Goal: Information Seeking & Learning: Learn about a topic

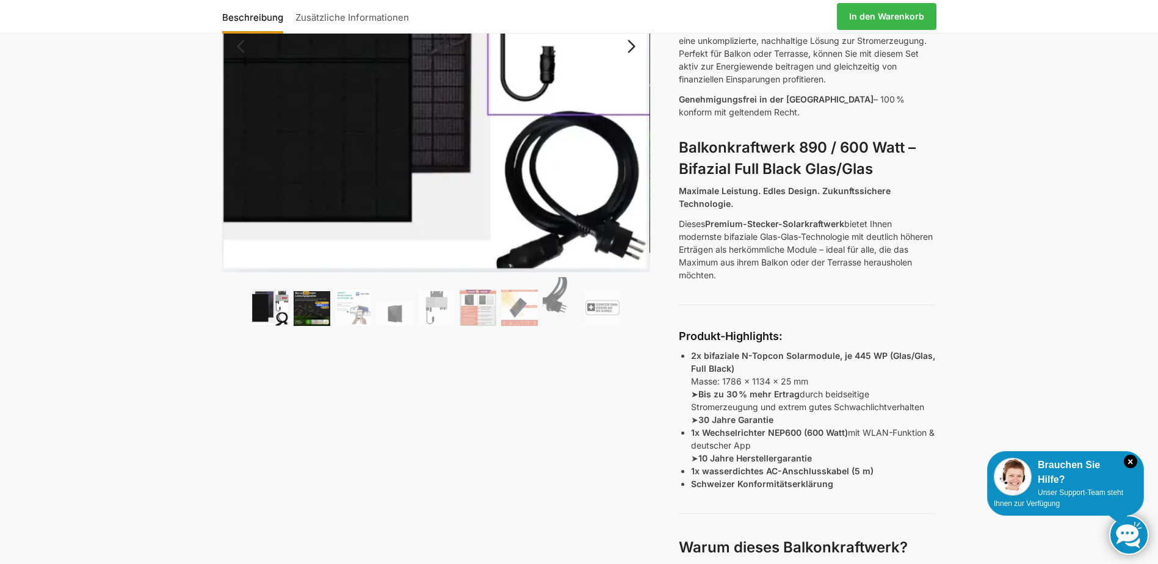
scroll to position [122, 0]
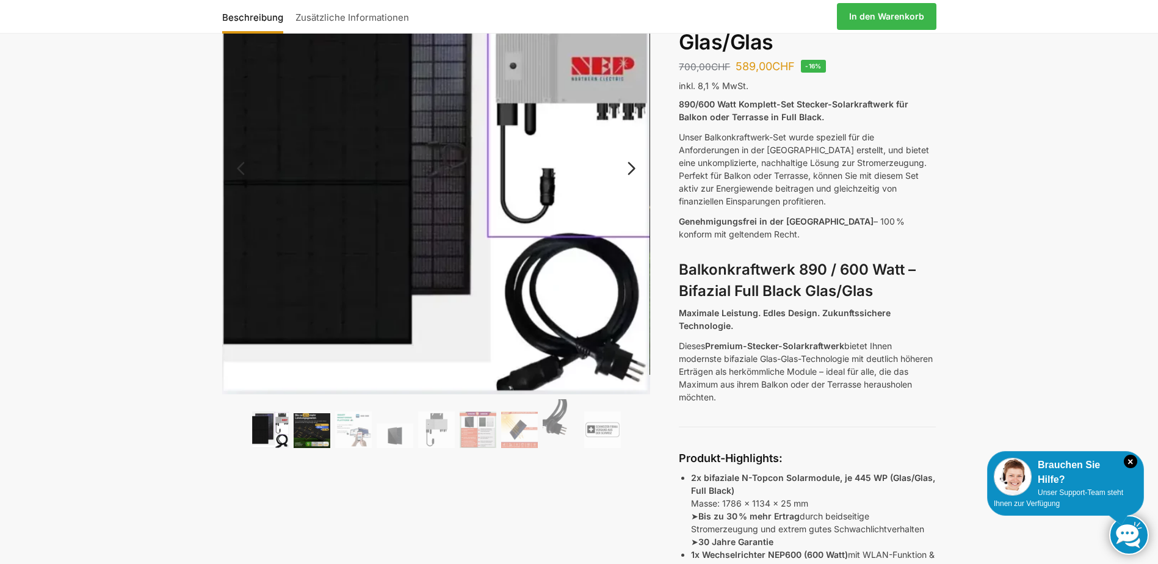
click at [299, 426] on img at bounding box center [312, 430] width 37 height 35
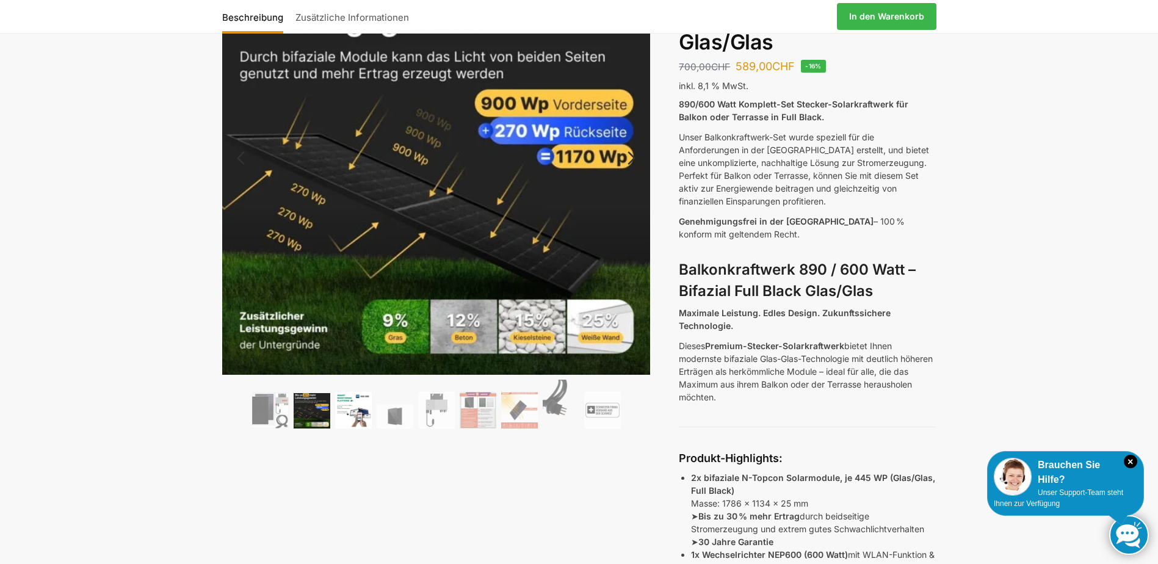
click at [360, 412] on img at bounding box center [353, 410] width 37 height 37
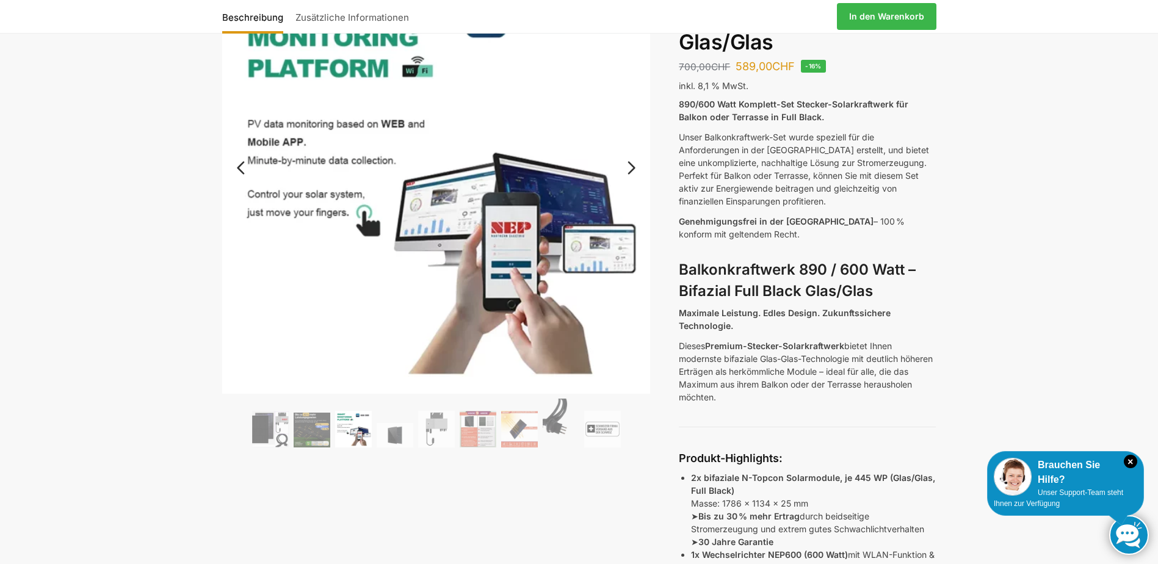
click at [379, 407] on ol at bounding box center [436, 425] width 429 height 53
click at [386, 432] on img at bounding box center [395, 435] width 37 height 24
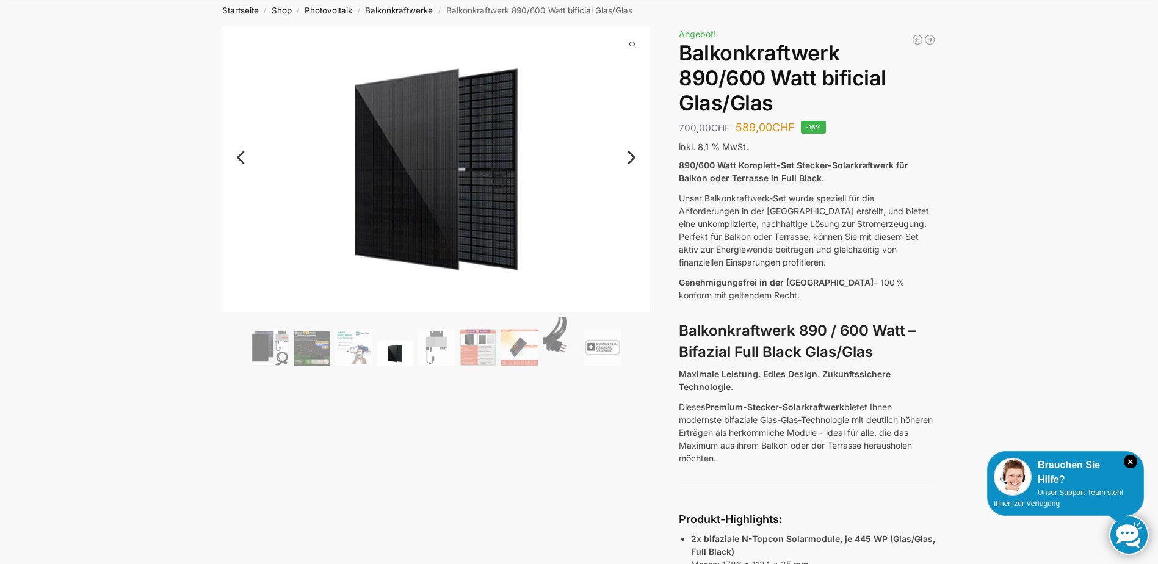
scroll to position [0, 0]
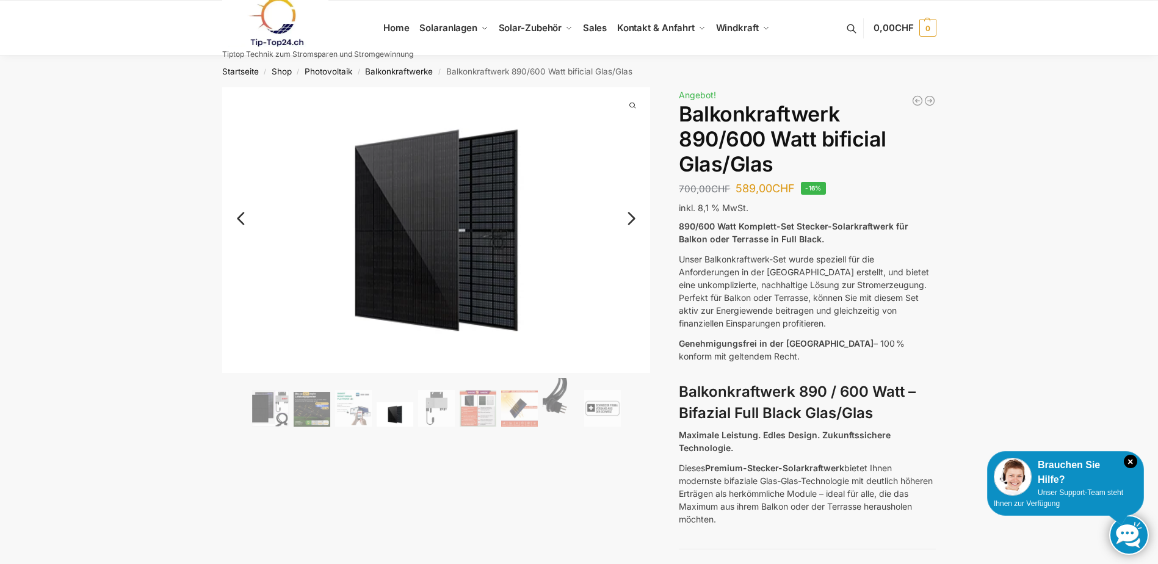
click at [488, 404] on img at bounding box center [478, 408] width 37 height 37
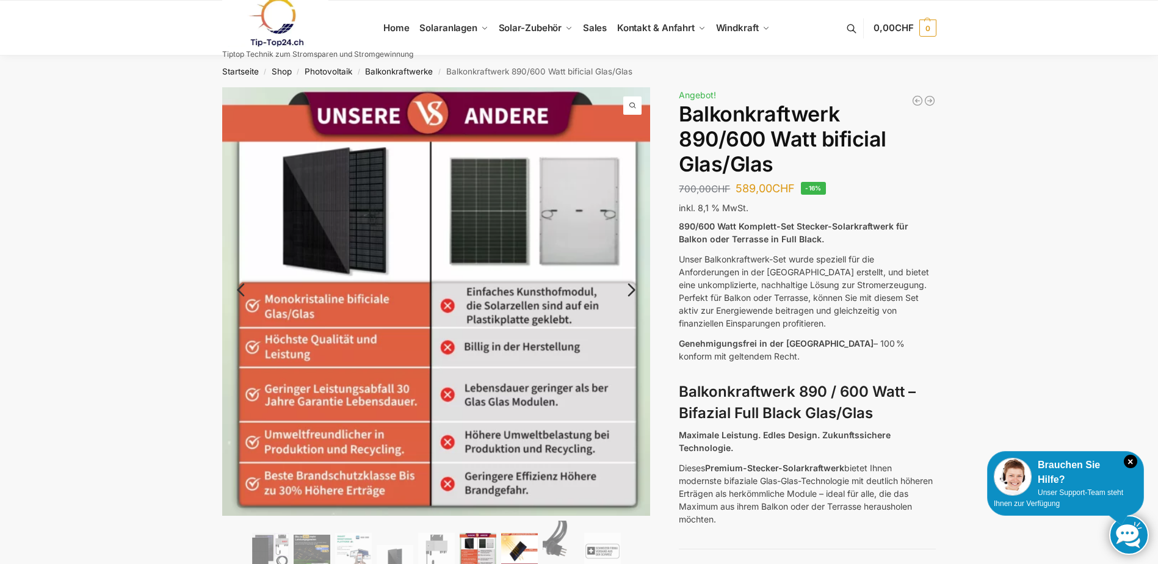
click at [519, 545] on img at bounding box center [519, 551] width 37 height 37
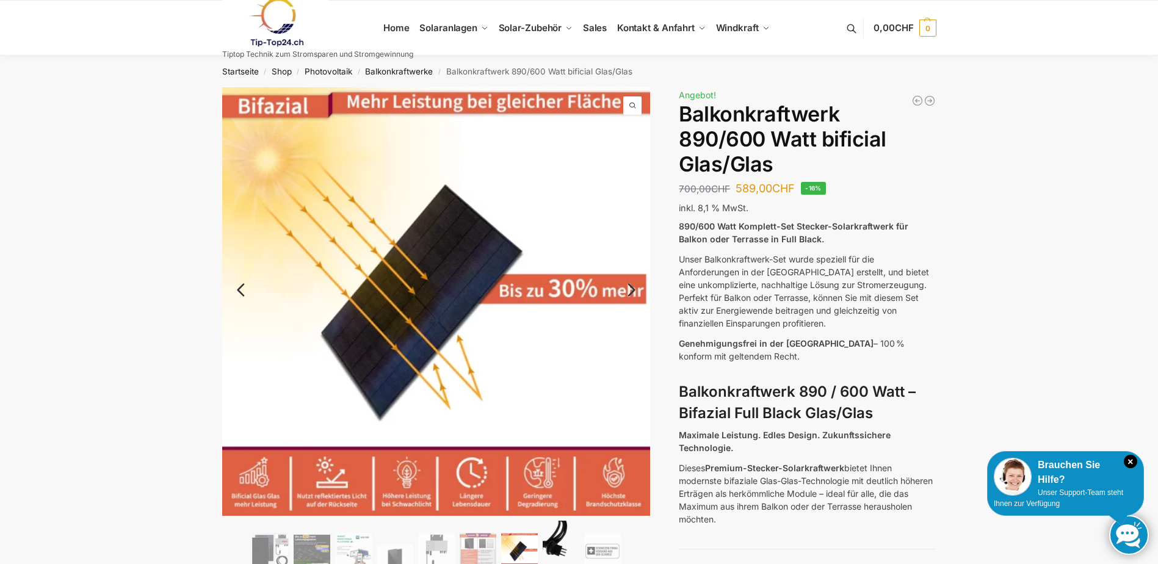
click at [553, 543] on img at bounding box center [561, 545] width 37 height 49
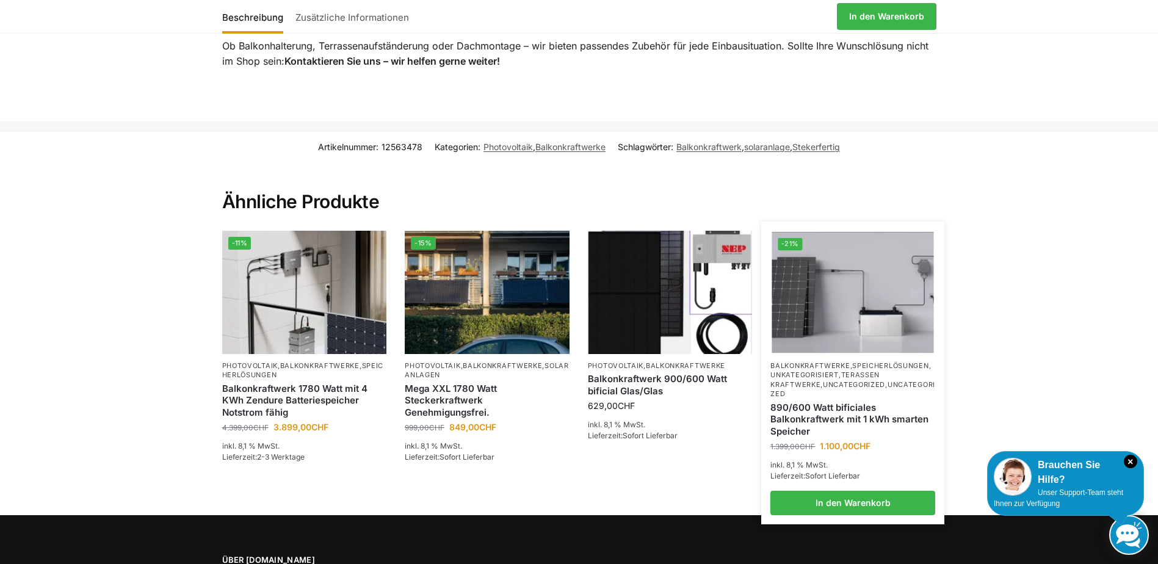
scroll to position [2870, 0]
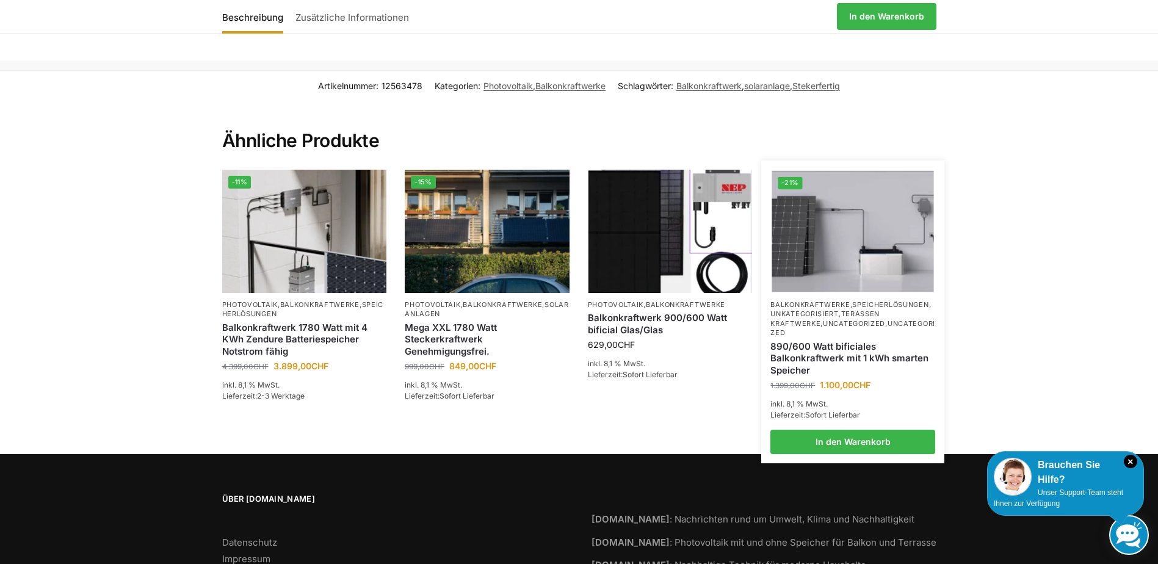
click at [844, 235] on img at bounding box center [853, 232] width 162 height 122
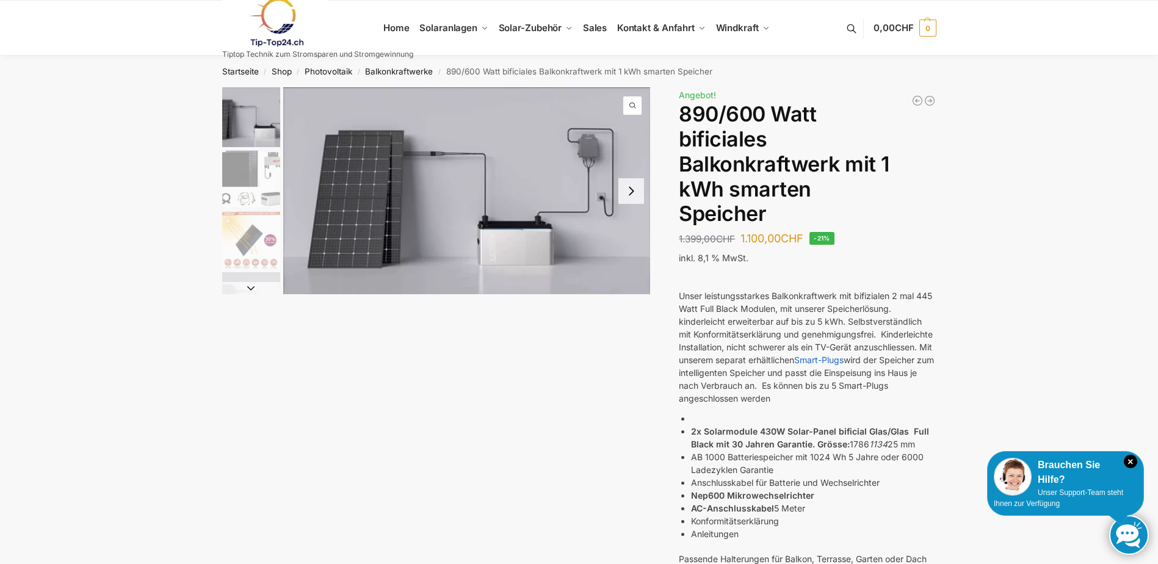
click at [579, 201] on img "1 / 7" at bounding box center [467, 190] width 368 height 207
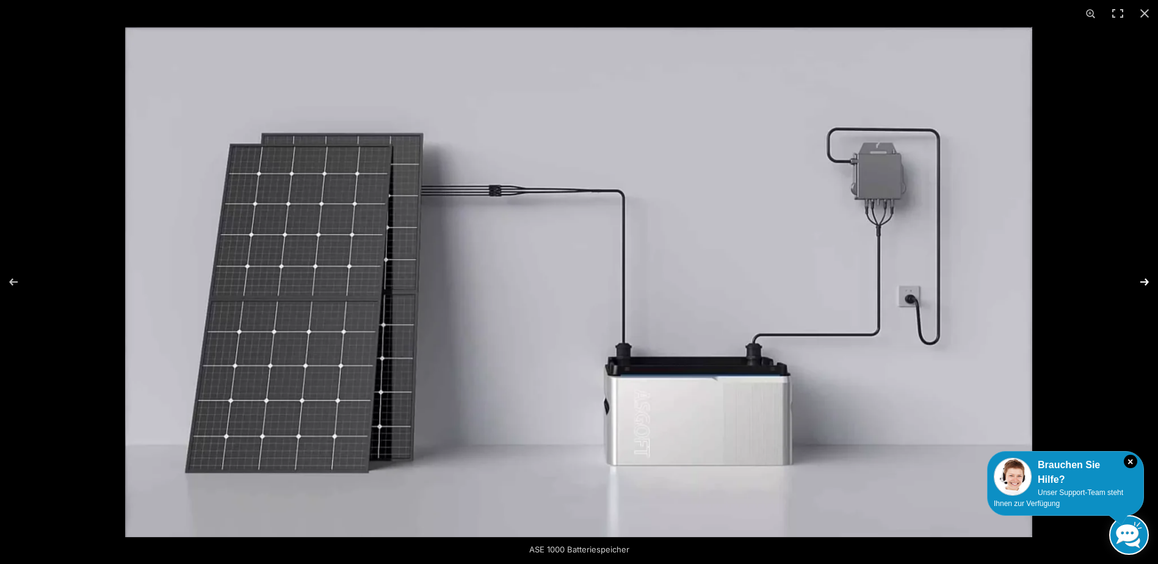
click at [1145, 279] on button "Next (arrow right)" at bounding box center [1137, 282] width 43 height 61
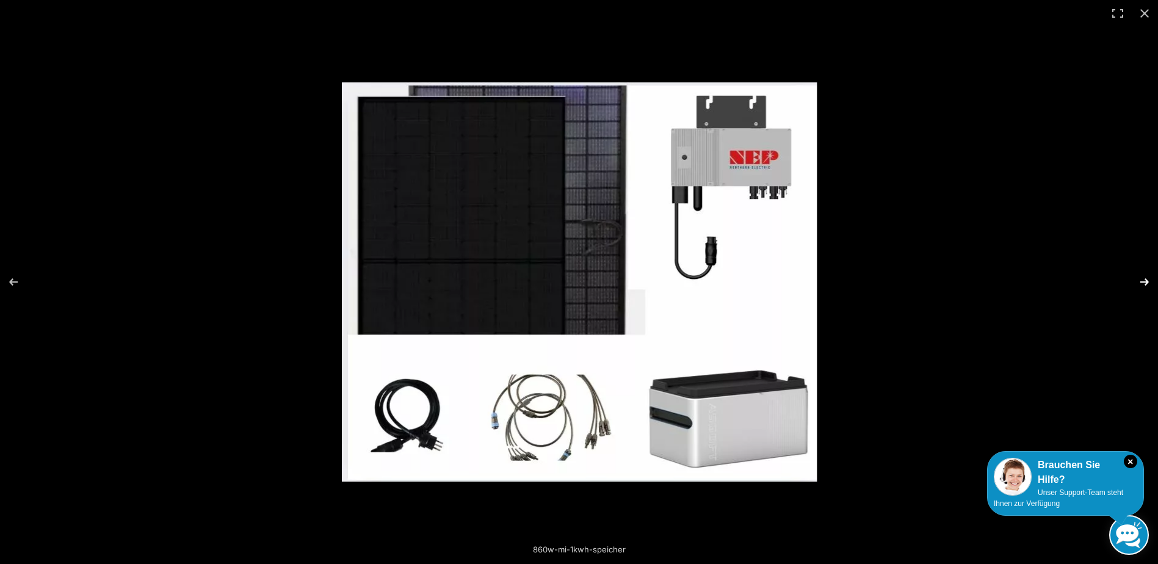
click at [1144, 279] on button "Next (arrow right)" at bounding box center [1137, 282] width 43 height 61
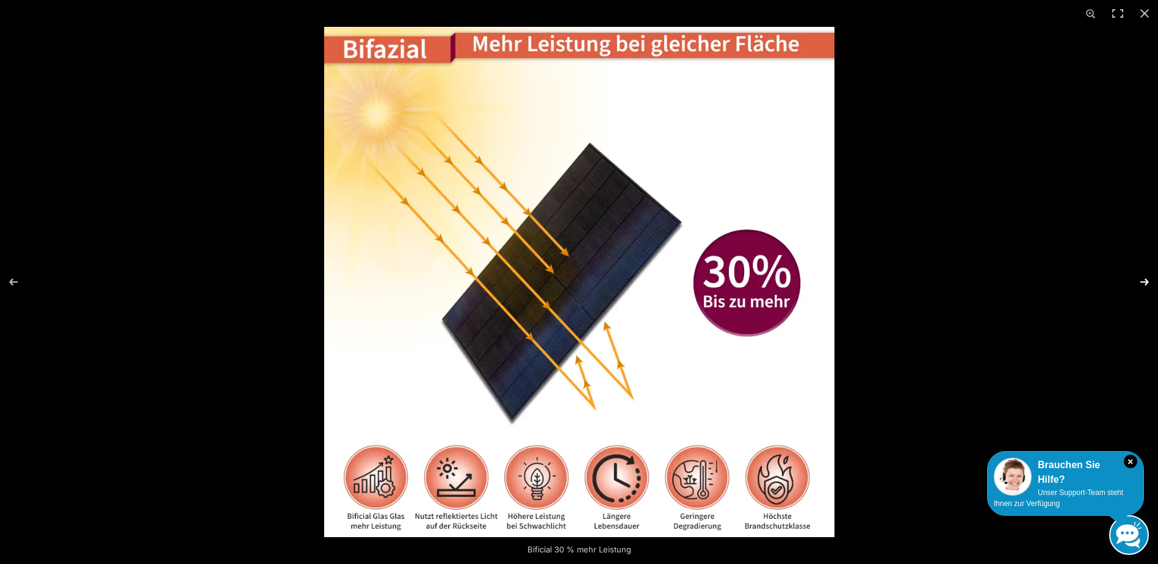
click at [1144, 280] on button "Next (arrow right)" at bounding box center [1137, 282] width 43 height 61
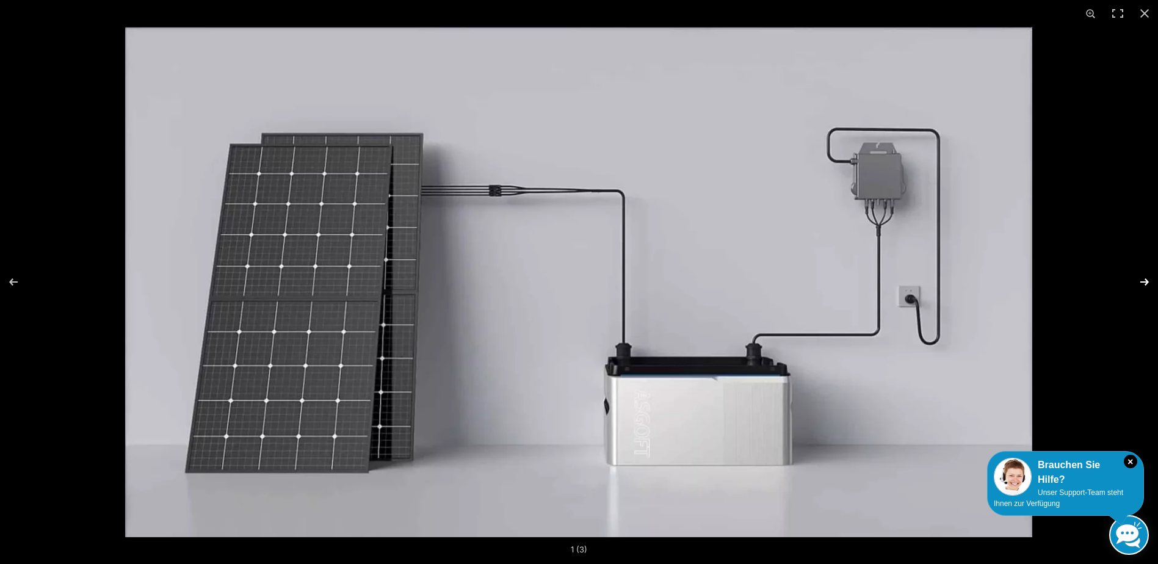
click at [1144, 280] on button "Next (arrow right)" at bounding box center [1137, 282] width 43 height 61
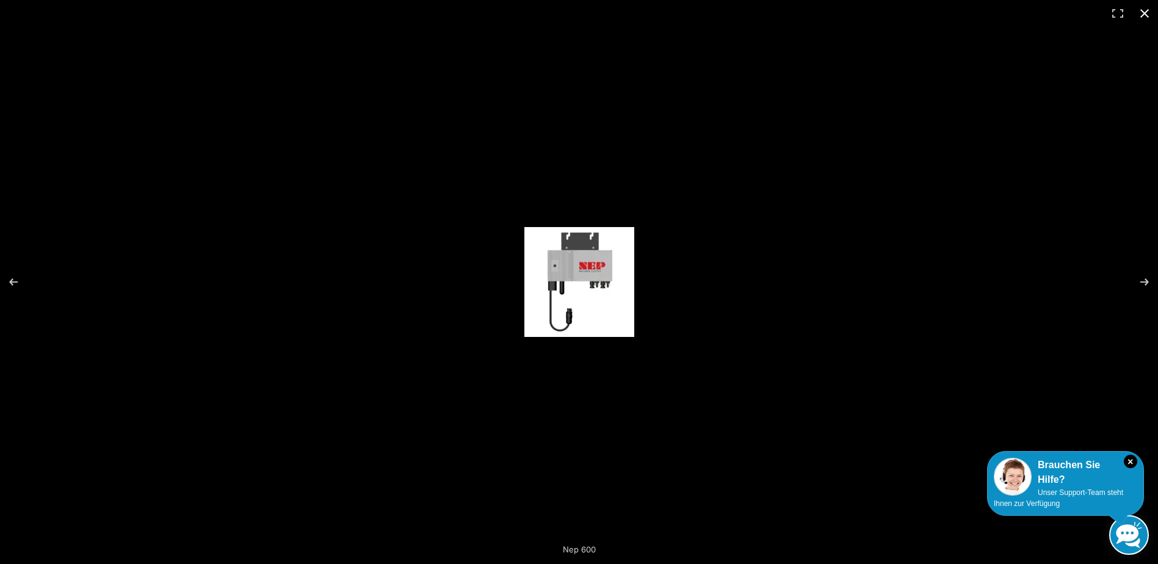
click at [1144, 12] on button "Close (Esc)" at bounding box center [1144, 13] width 27 height 27
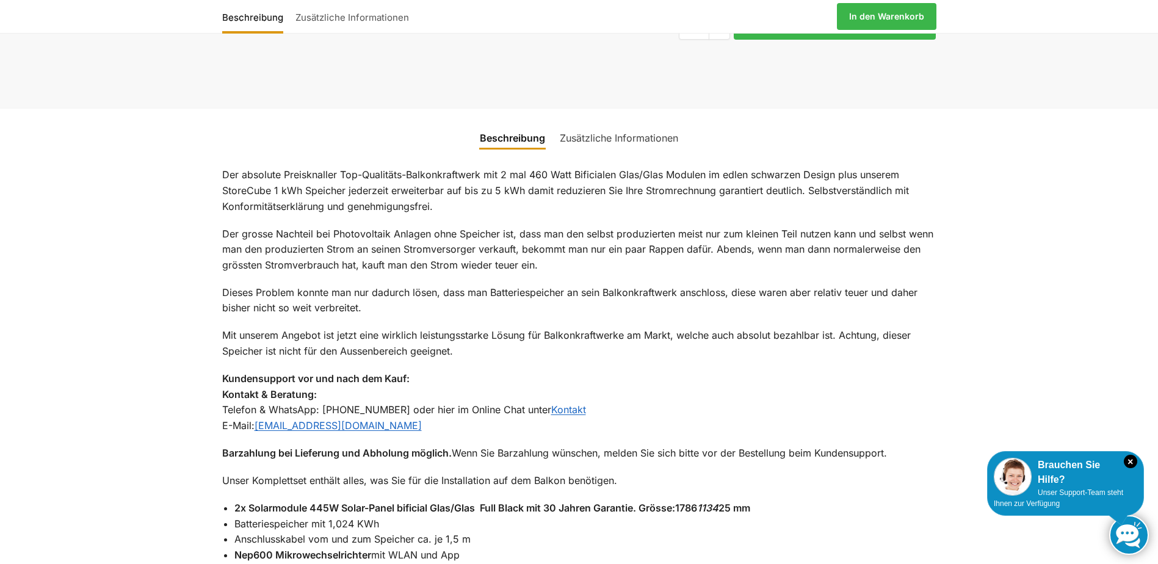
scroll to position [794, 0]
